Goal: Navigation & Orientation: Find specific page/section

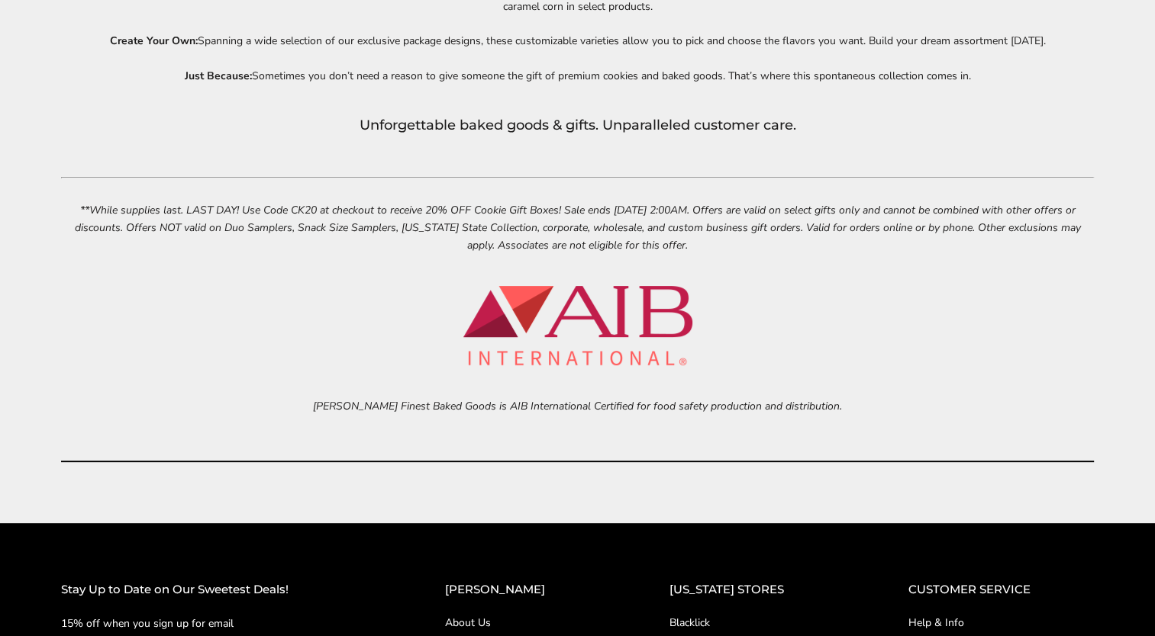
scroll to position [6450, 0]
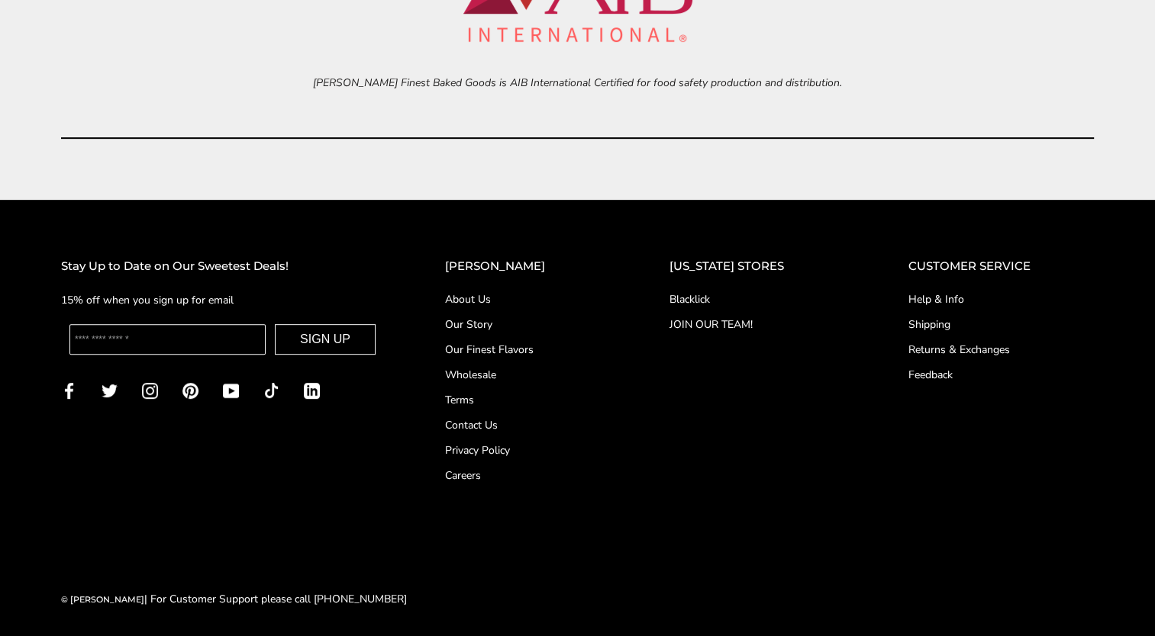
click at [720, 325] on link "JOIN OUR TEAM!" at bounding box center [758, 325] width 178 height 16
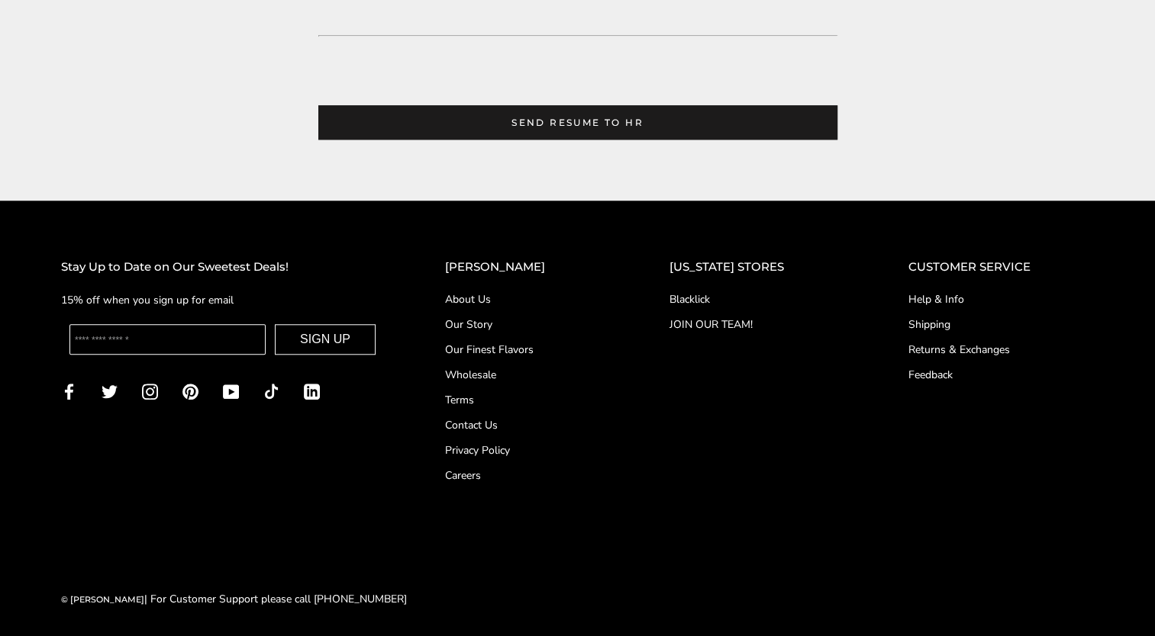
scroll to position [1416, 0]
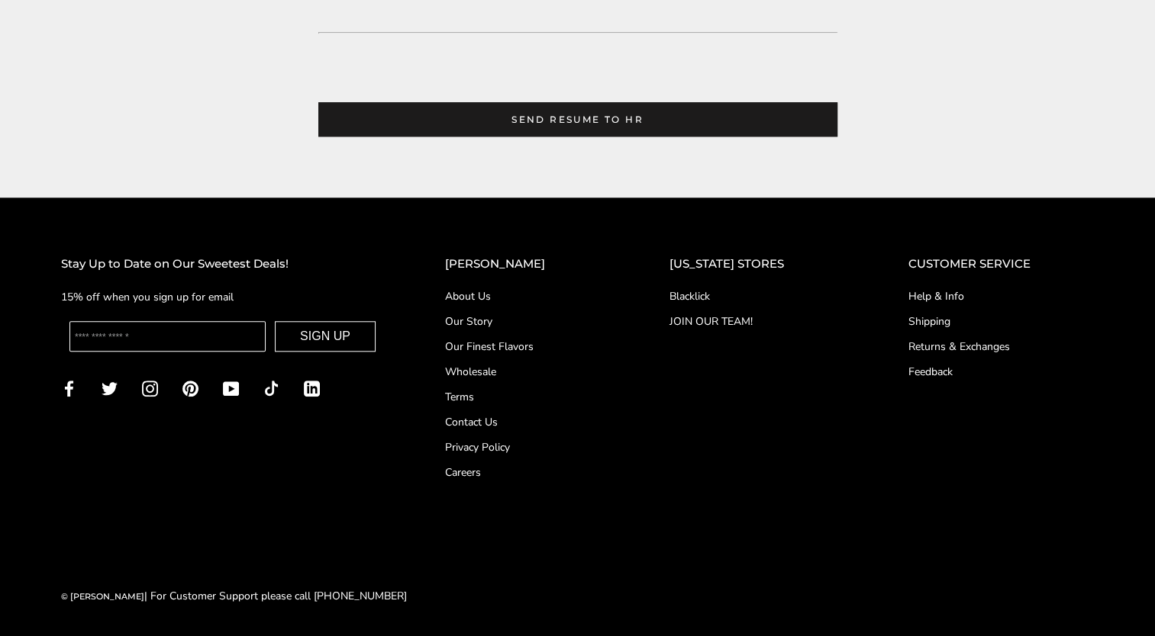
click at [503, 295] on link "About Us" at bounding box center [526, 296] width 163 height 16
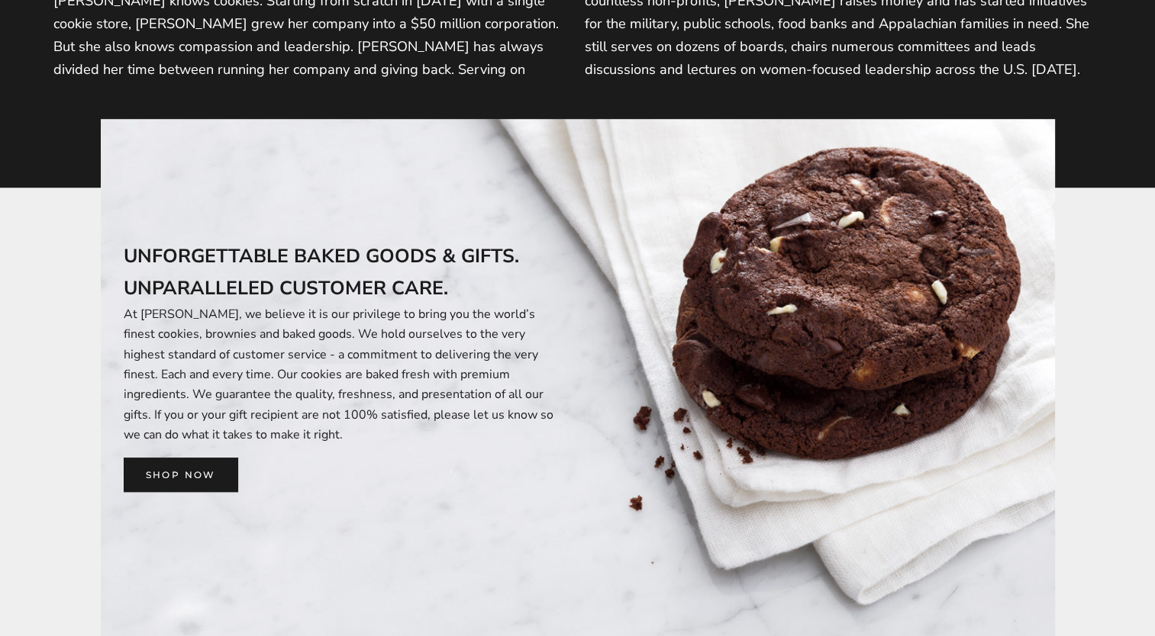
scroll to position [992, 0]
